Goal: Check status: Check status

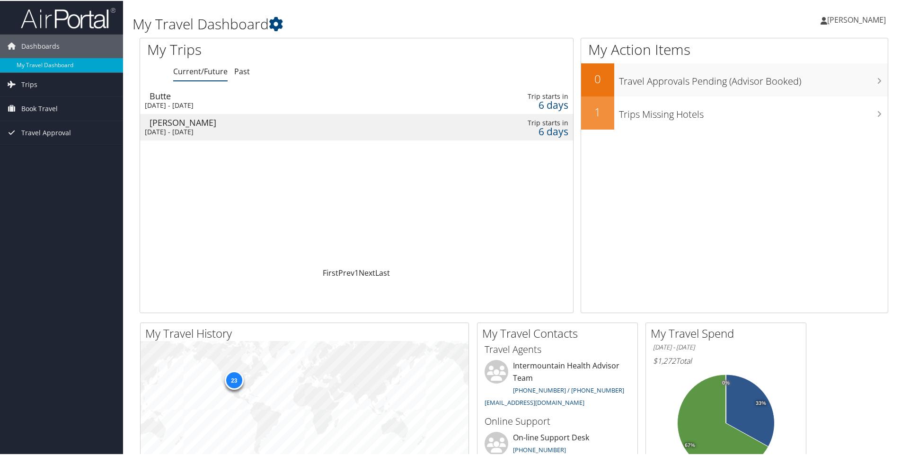
click at [207, 123] on div "Billings" at bounding box center [284, 121] width 269 height 9
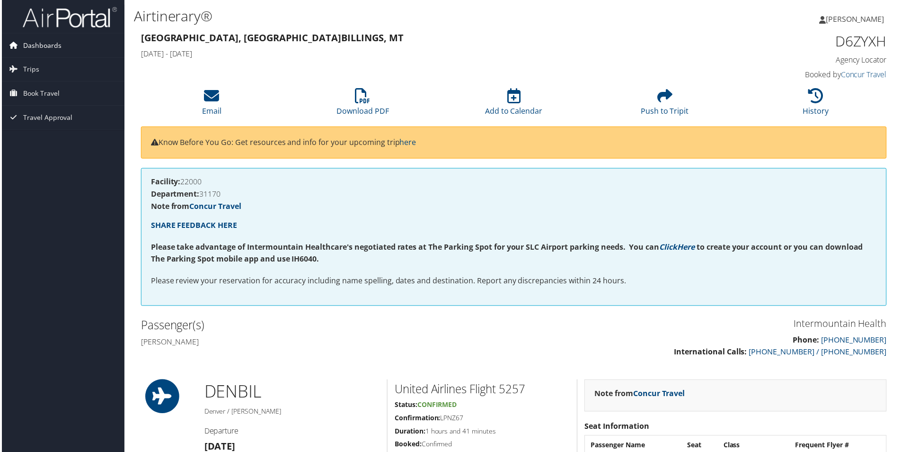
click at [31, 39] on span "Dashboards" at bounding box center [40, 46] width 38 height 24
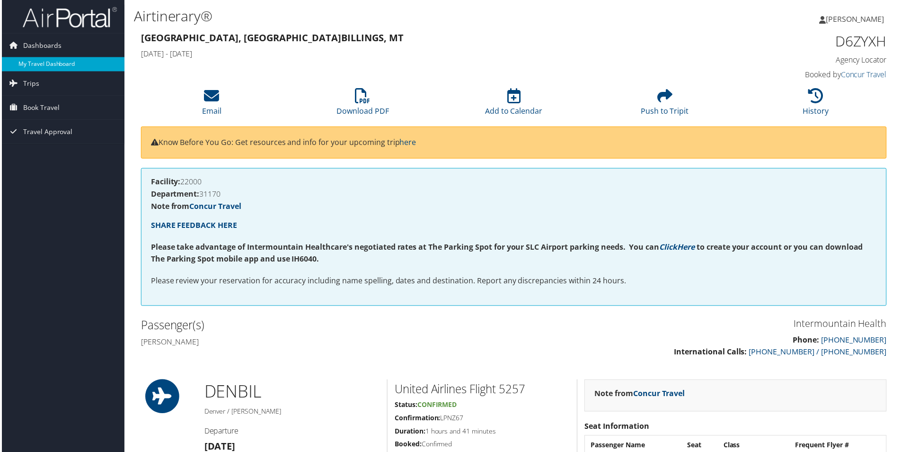
click at [31, 64] on link "My Travel Dashboard" at bounding box center [61, 64] width 123 height 14
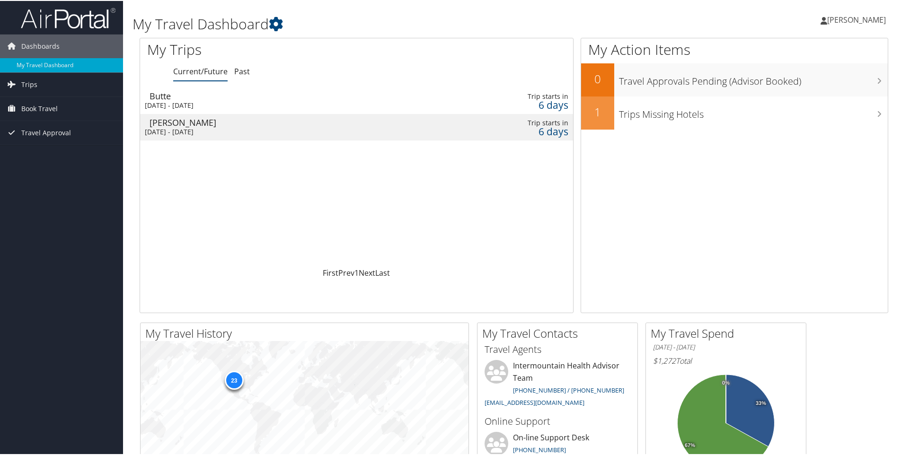
click at [217, 99] on div "Butte" at bounding box center [284, 95] width 269 height 9
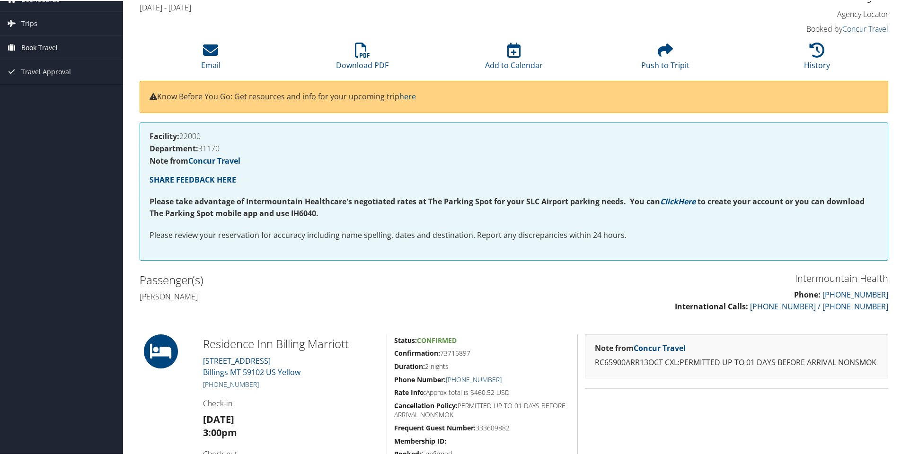
scroll to position [46, 0]
click at [39, 49] on span "Book Travel" at bounding box center [39, 47] width 36 height 24
click at [42, 94] on link "Book/Manage Online Trips" at bounding box center [61, 95] width 123 height 14
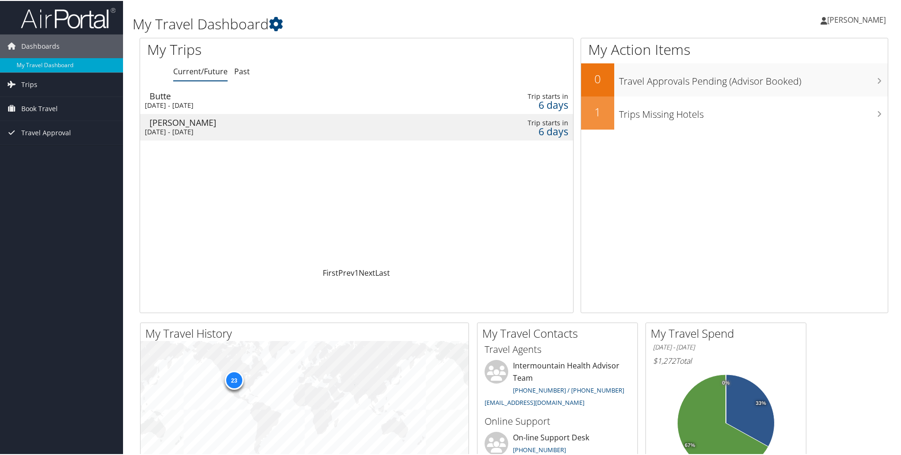
click at [434, 126] on td at bounding box center [430, 126] width 24 height 27
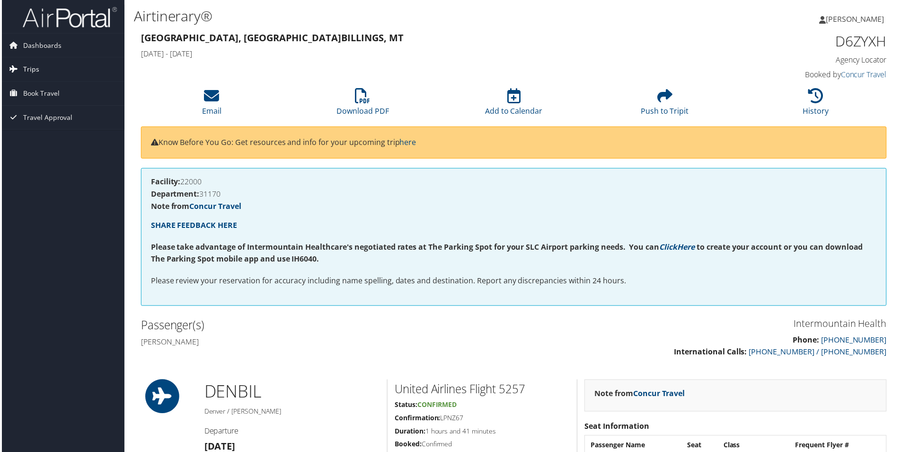
click at [27, 68] on span "Trips" at bounding box center [29, 70] width 16 height 24
click at [32, 89] on link "Current/Future Trips" at bounding box center [61, 88] width 123 height 14
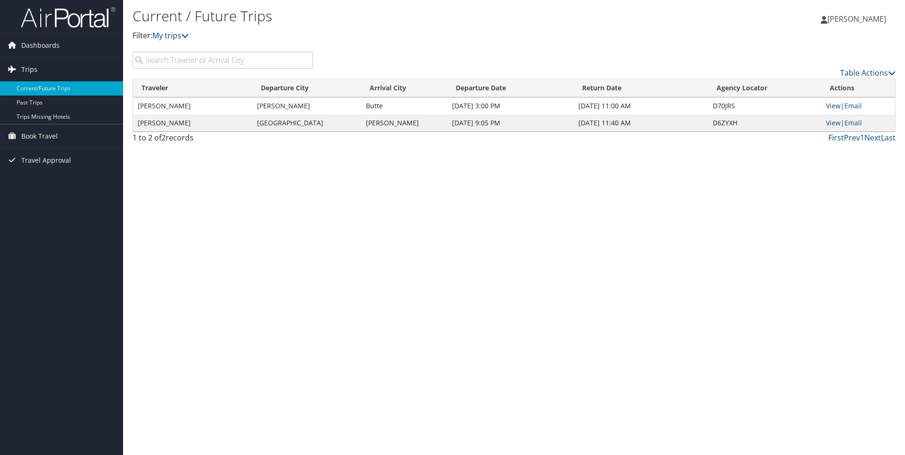
click at [60, 70] on link "Trips" at bounding box center [61, 70] width 123 height 24
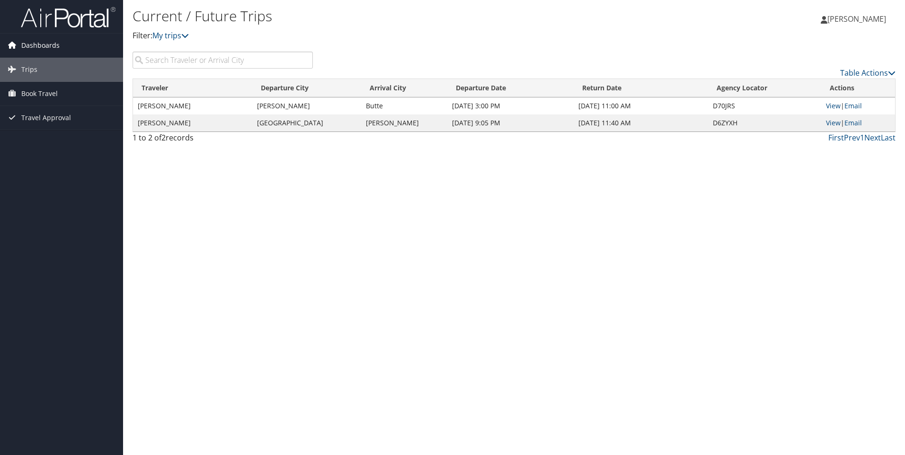
click at [53, 48] on span "Dashboards" at bounding box center [40, 46] width 38 height 24
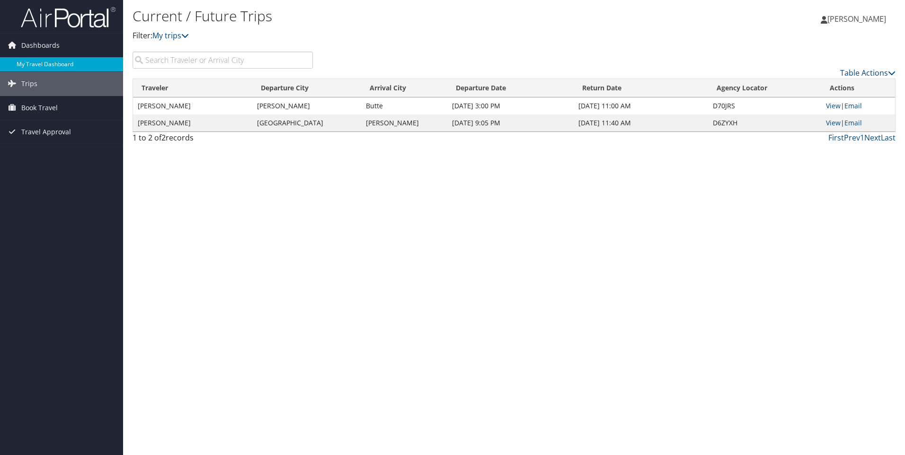
click at [35, 62] on link "My Travel Dashboard" at bounding box center [61, 64] width 123 height 14
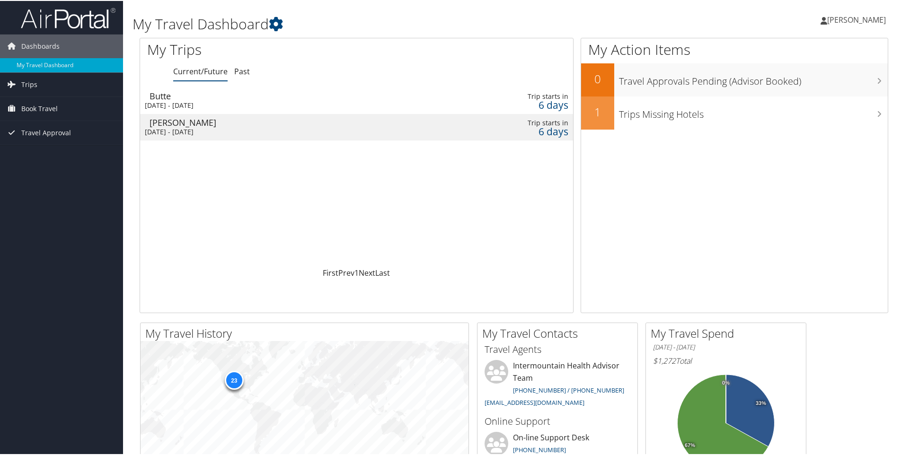
click at [251, 99] on td "Butte [DATE] - [DATE]" at bounding box center [279, 100] width 278 height 27
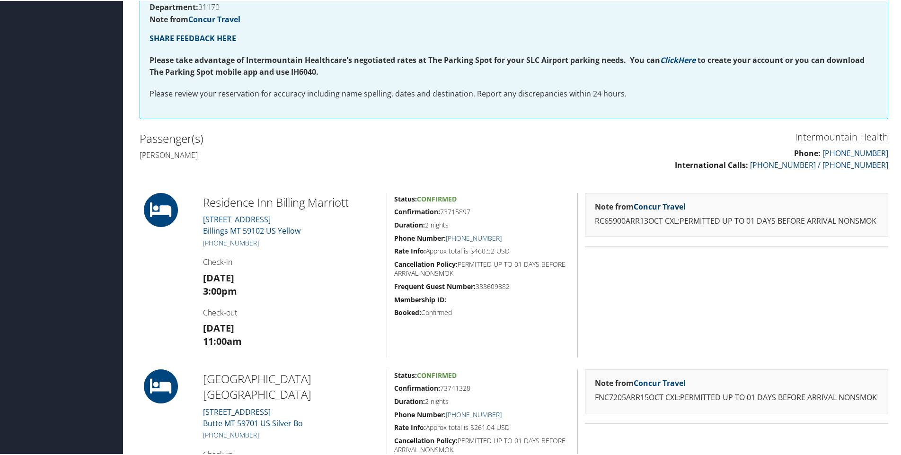
scroll to position [189, 0]
click at [638, 203] on link "Concur Travel" at bounding box center [660, 205] width 52 height 10
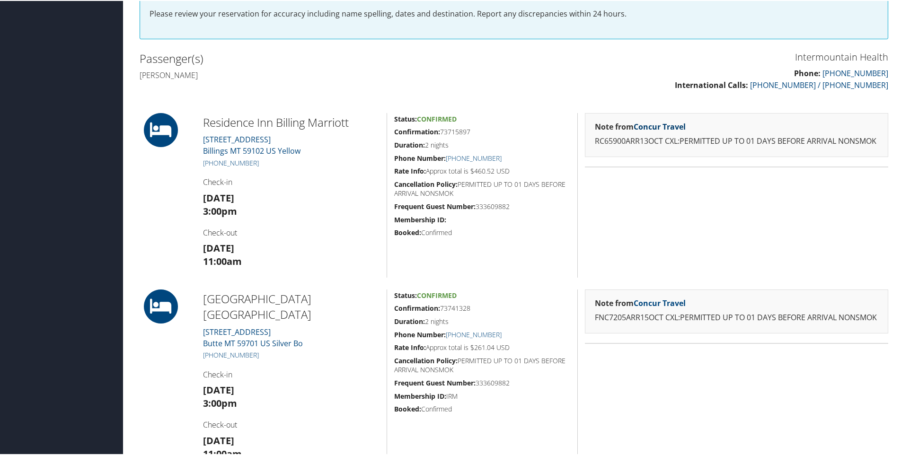
scroll to position [268, 0]
click at [697, 417] on div "Note from Concur Travel FNC7205ARR15OCT CXL:PERMITTED UP TO 01 DAYS BEFORE ARRI…" at bounding box center [736, 371] width 318 height 165
